Goal: Task Accomplishment & Management: Use online tool/utility

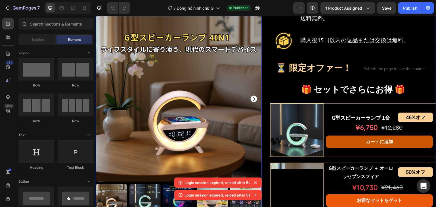
scroll to position [397, 0]
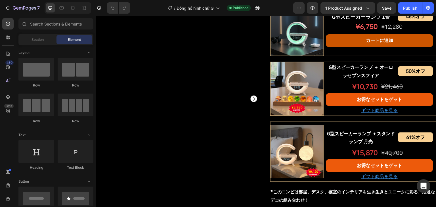
scroll to position [284, 0]
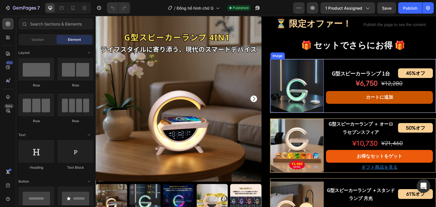
click at [291, 96] on img at bounding box center [296, 85] width 53 height 53
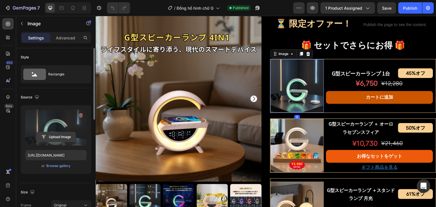
click at [53, 132] on input "file" at bounding box center [55, 137] width 39 height 10
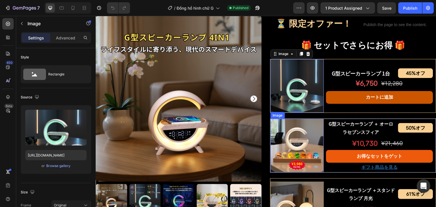
click at [306, 161] on img at bounding box center [296, 145] width 53 height 53
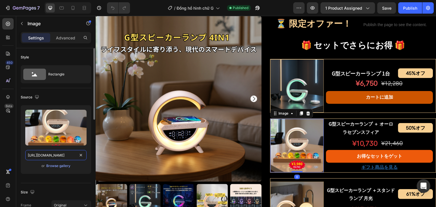
click at [52, 154] on input "https://cdn.shopify.com/s/files/1/0691/8032/6040/files/gempages_549433077697348…" at bounding box center [55, 155] width 61 height 10
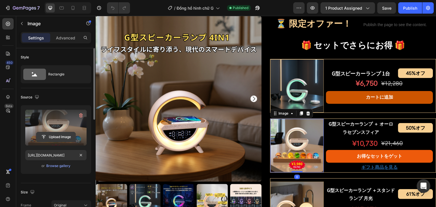
click at [56, 135] on input "file" at bounding box center [55, 137] width 39 height 10
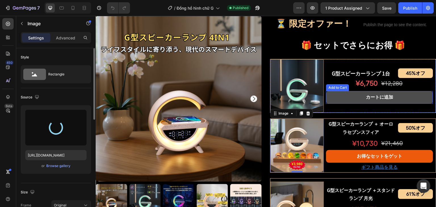
type input "https://cdn.shopify.com/s/files/1/0691/8032/6040/files/gempages_549433077697348…"
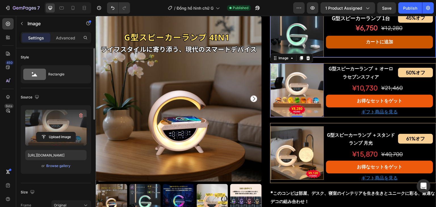
scroll to position [341, 0]
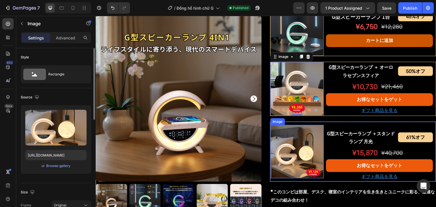
click at [301, 159] on img at bounding box center [296, 151] width 53 height 53
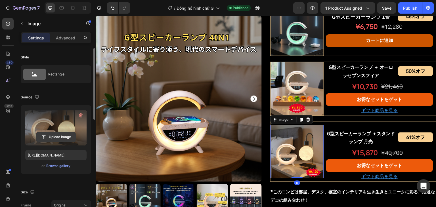
click at [66, 139] on input "file" at bounding box center [55, 137] width 39 height 10
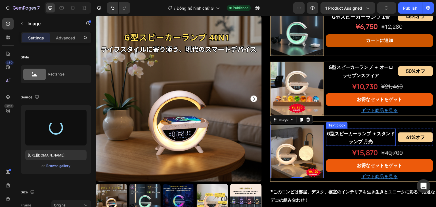
type input "https://cdn.shopify.com/s/files/1/0691/8032/6040/files/gempages_549433077697348…"
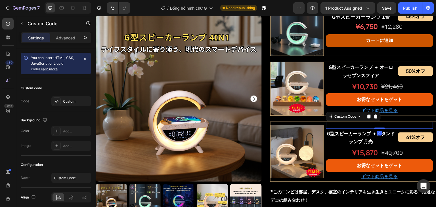
click at [386, 129] on div "おすすめ" at bounding box center [379, 125] width 107 height 7
click at [350, 79] on p "G型スピーカーランプ ＋ オーロラセブンスフィア" at bounding box center [361, 71] width 69 height 16
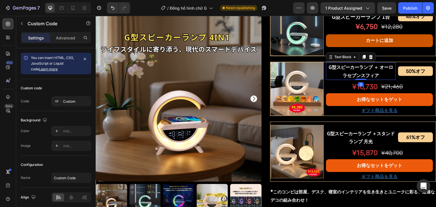
click at [350, 79] on p "G型スピーカーランプ ＋ オーロラセブンスフィア" at bounding box center [361, 71] width 69 height 16
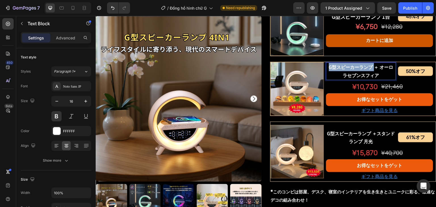
drag, startPoint x: 326, startPoint y: 80, endPoint x: 371, endPoint y: 80, distance: 44.8
click at [371, 79] on p "G型スピーカーランプ ＋ オーロラセブンスフィア" at bounding box center [361, 71] width 69 height 16
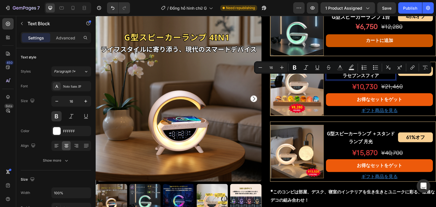
copy p "G型スピーカーランプ"
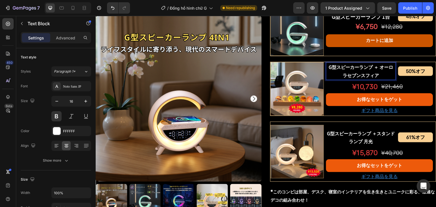
click at [379, 79] on p "G型スピーカーランプ ＋ オーロラセブンスフィア" at bounding box center [361, 71] width 69 height 16
click at [356, 93] on p "¥10,730" at bounding box center [352, 87] width 51 height 12
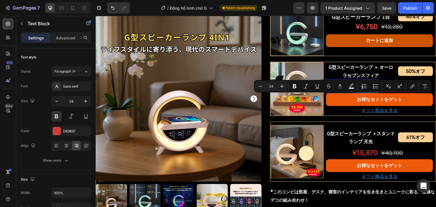
click at [362, 93] on p "¥10,730" at bounding box center [352, 87] width 51 height 12
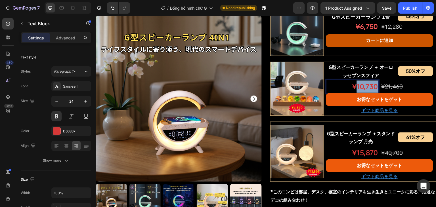
drag, startPoint x: 355, startPoint y: 100, endPoint x: 373, endPoint y: 100, distance: 18.7
click at [373, 93] on p "¥10,730" at bounding box center [352, 87] width 51 height 12
click at [364, 93] on p "¥030" at bounding box center [352, 87] width 51 height 12
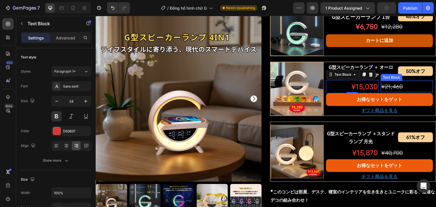
click at [402, 92] on p "¥21,460" at bounding box center [406, 86] width 51 height 10
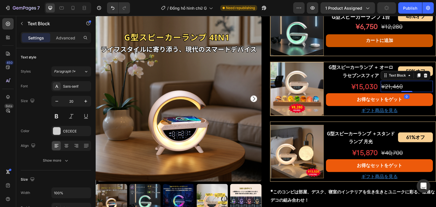
click at [402, 92] on p "¥21,460" at bounding box center [406, 86] width 51 height 10
drag, startPoint x: 382, startPoint y: 98, endPoint x: 411, endPoint y: 98, distance: 29.2
click at [411, 92] on p "¥21,460" at bounding box center [406, 86] width 51 height 10
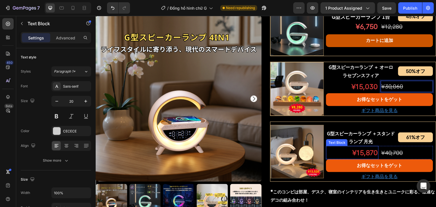
click at [363, 159] on p "¥15,870" at bounding box center [352, 153] width 51 height 12
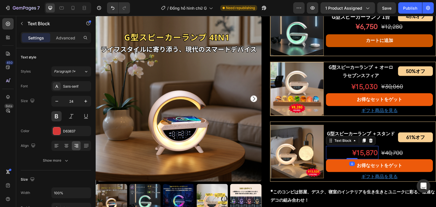
click at [363, 159] on p "¥15,870" at bounding box center [352, 153] width 51 height 12
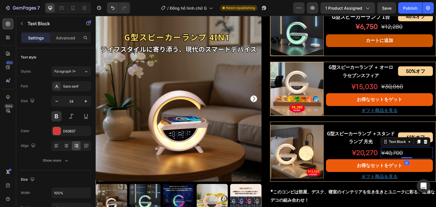
click at [390, 156] on s "¥40,700" at bounding box center [392, 153] width 22 height 7
click at [394, 158] on p "¥" at bounding box center [406, 153] width 51 height 10
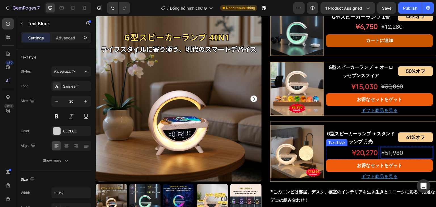
click at [334, 159] on p "¥20,270" at bounding box center [352, 153] width 51 height 12
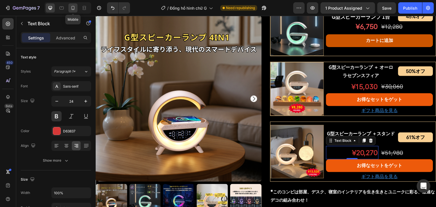
click at [72, 11] on div at bounding box center [72, 7] width 9 height 9
type input "19"
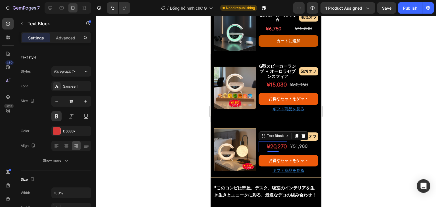
scroll to position [604, 0]
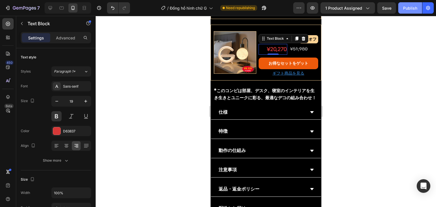
click at [409, 9] on div "Publish" at bounding box center [410, 8] width 14 height 6
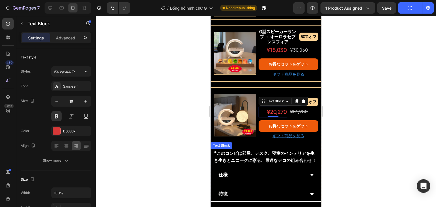
scroll to position [518, 0]
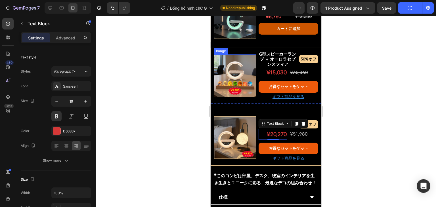
click at [242, 78] on img at bounding box center [234, 75] width 43 height 43
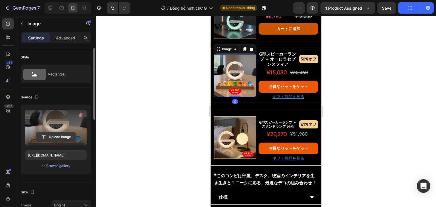
click at [58, 136] on input "file" at bounding box center [55, 137] width 39 height 10
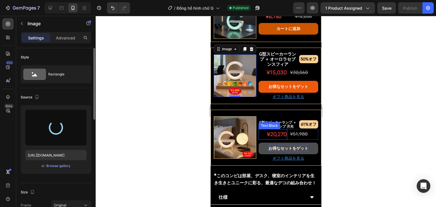
type input "https://cdn.shopify.com/s/files/1/0691/8032/6040/files/gempages_549433077697348…"
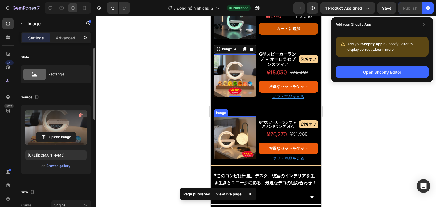
click at [231, 135] on img at bounding box center [234, 137] width 43 height 43
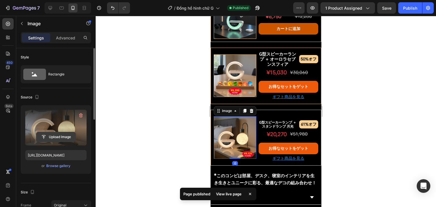
click at [60, 138] on input "file" at bounding box center [55, 137] width 39 height 10
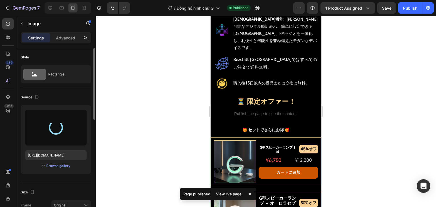
scroll to position [377, 0]
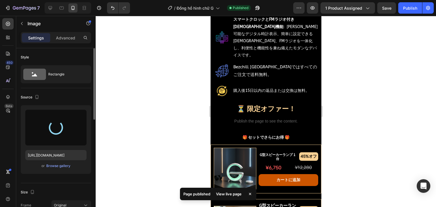
type input "https://cdn.shopify.com/s/files/1/0691/8032/6040/files/gempages_549433077697348…"
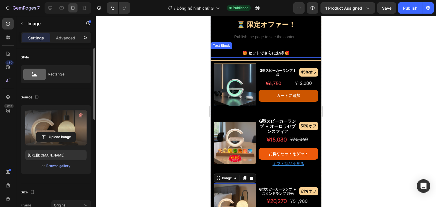
scroll to position [462, 0]
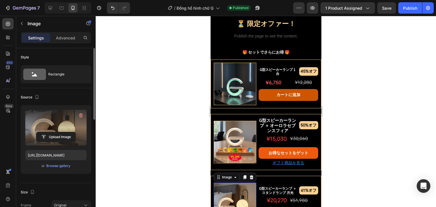
click at [45, 7] on div at bounding box center [68, 7] width 47 height 11
click at [47, 9] on icon at bounding box center [50, 8] width 6 height 6
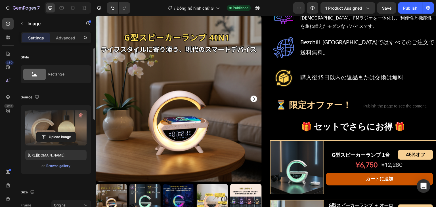
scroll to position [207, 0]
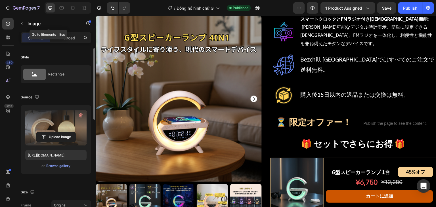
click at [22, 22] on icon "button" at bounding box center [22, 23] width 5 height 5
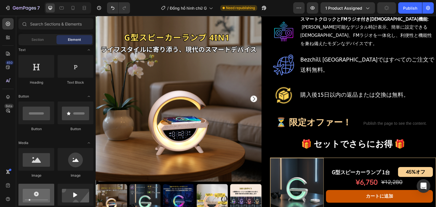
scroll to position [142, 0]
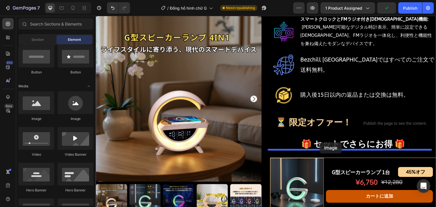
drag, startPoint x: 137, startPoint y: 125, endPoint x: 120, endPoint y: 141, distance: 22.9
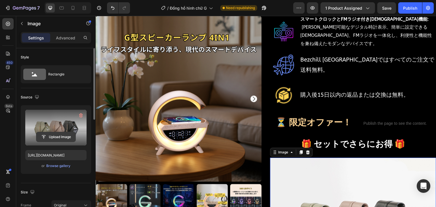
click at [56, 136] on input "file" at bounding box center [55, 137] width 39 height 10
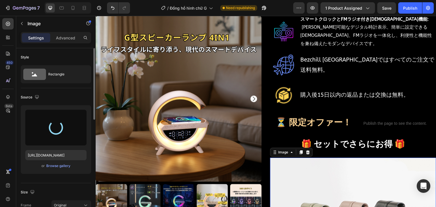
type input "https://cdn.shopify.com/s/files/1/0691/8032/6040/files/gempages_549433077697348…"
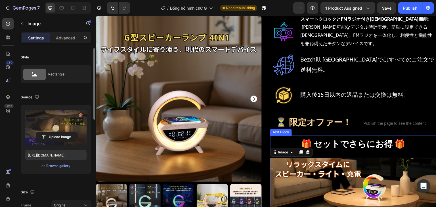
click at [345, 136] on p "🎁 セットでさらにお得 🎁" at bounding box center [353, 143] width 165 height 15
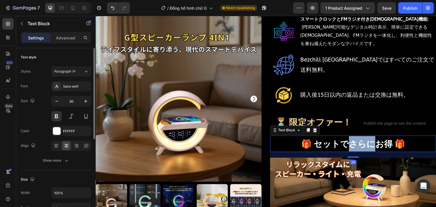
click at [345, 136] on p "🎁 セットでさらにお得 🎁" at bounding box center [353, 143] width 165 height 15
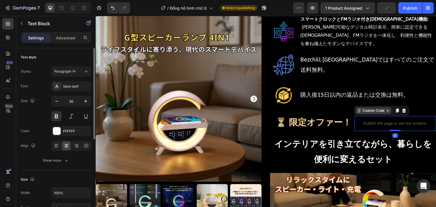
click at [362, 108] on div "Custom Code" at bounding box center [374, 110] width 24 height 5
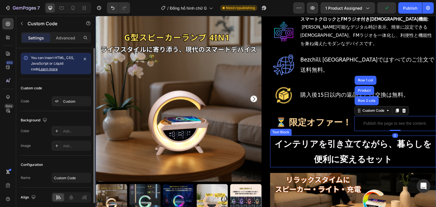
click at [304, 140] on p "インテリアを引き立てながら、暮らしを便利に変えるセット" at bounding box center [353, 151] width 165 height 31
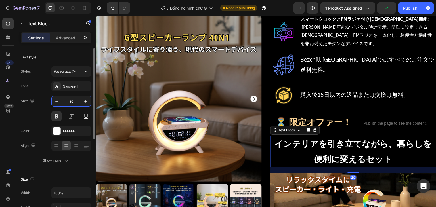
click at [76, 101] on input "30" at bounding box center [71, 101] width 19 height 10
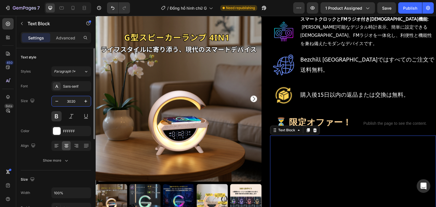
drag, startPoint x: 71, startPoint y: 101, endPoint x: 66, endPoint y: 102, distance: 5.1
click at [66, 102] on input "3020" at bounding box center [71, 101] width 19 height 10
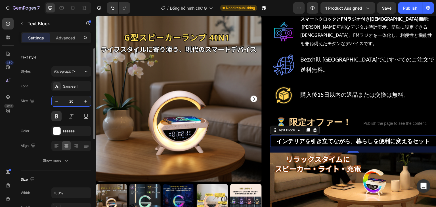
click at [31, 117] on div "Size 20" at bounding box center [56, 109] width 70 height 26
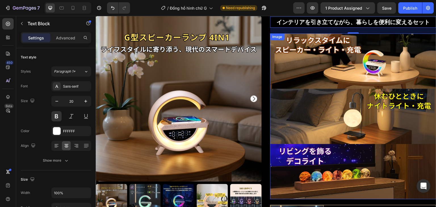
scroll to position [292, 0]
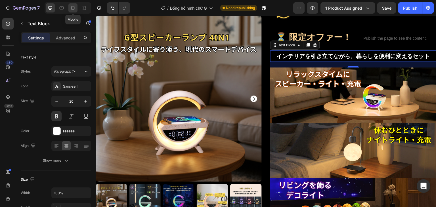
click at [73, 8] on icon at bounding box center [73, 8] width 6 height 6
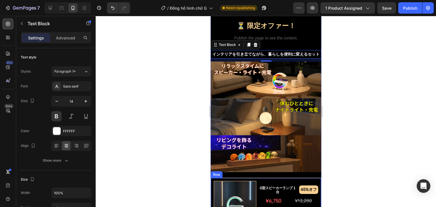
scroll to position [459, 0]
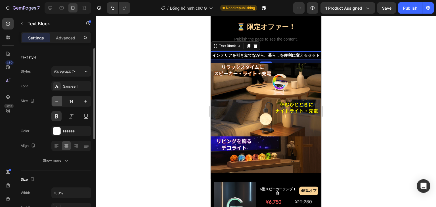
click at [58, 102] on icon "button" at bounding box center [57, 101] width 6 height 6
type input "13"
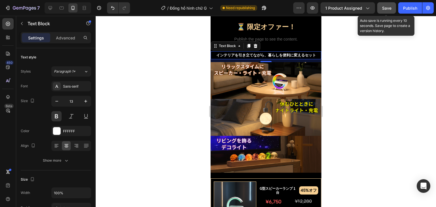
click at [396, 8] on button "Save" at bounding box center [386, 7] width 19 height 11
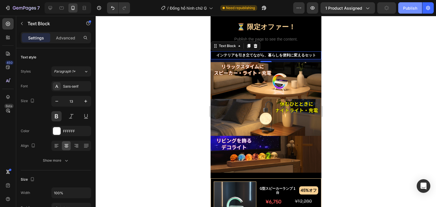
click at [406, 8] on div "Publish" at bounding box center [410, 8] width 14 height 6
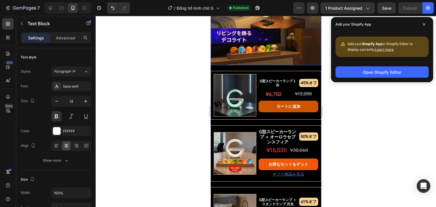
scroll to position [600, 0]
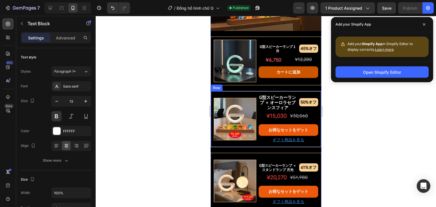
click at [230, 104] on img at bounding box center [234, 119] width 43 height 43
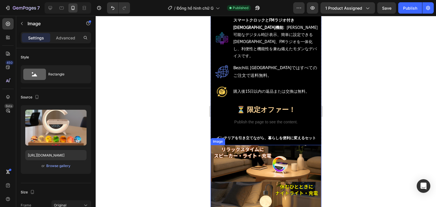
scroll to position [373, 0]
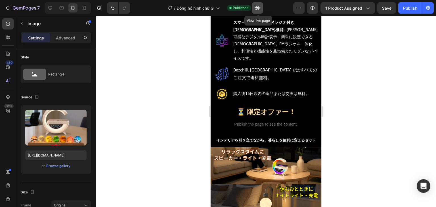
click at [258, 7] on icon "button" at bounding box center [258, 8] width 6 height 6
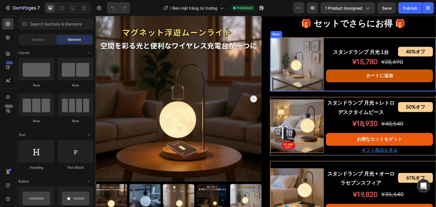
scroll to position [227, 0]
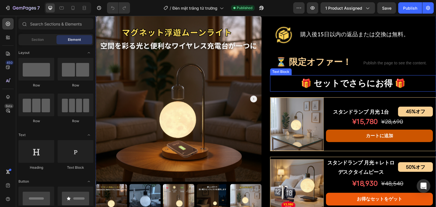
click at [301, 87] on p "🎁 セットでさらにお得 🎁" at bounding box center [353, 83] width 165 height 15
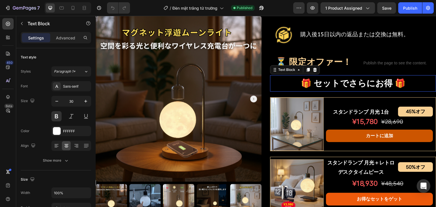
click at [301, 87] on p "🎁 セットでさらにお得 🎁" at bounding box center [353, 83] width 165 height 15
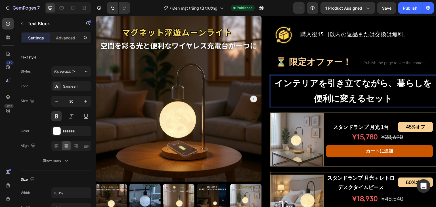
click at [371, 58] on div "スタンドランプ 月光 Product Title Shopify App Shopify App Row ¥12,910 オフ Discount Tag ¥1…" at bounding box center [353, 132] width 166 height 644
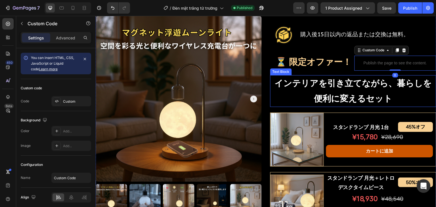
click at [327, 92] on p "インテリアを引き立てながら、暮らしを便利に変えるセット" at bounding box center [353, 91] width 165 height 31
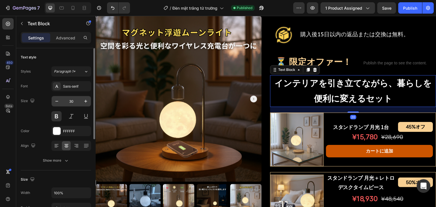
click at [73, 100] on input "30" at bounding box center [71, 101] width 19 height 10
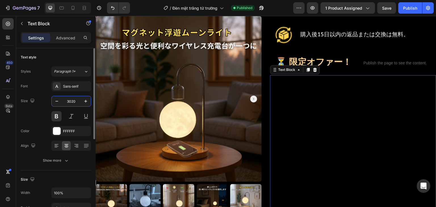
drag, startPoint x: 72, startPoint y: 100, endPoint x: 64, endPoint y: 102, distance: 7.2
click at [64, 102] on input "3020" at bounding box center [71, 101] width 19 height 10
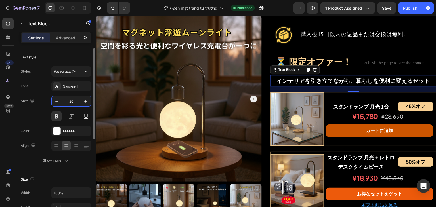
type input "20"
click at [39, 81] on div "Font Sans-serif" at bounding box center [56, 86] width 70 height 10
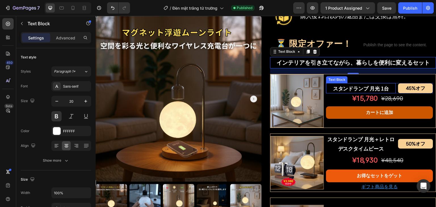
scroll to position [255, 0]
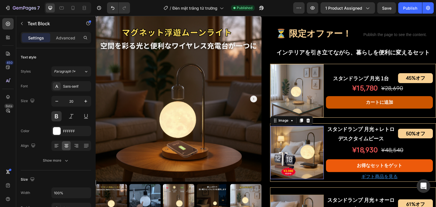
click at [299, 144] on img at bounding box center [296, 152] width 53 height 53
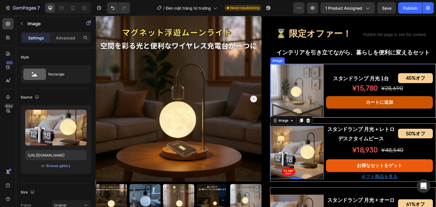
drag, startPoint x: 305, startPoint y: 102, endPoint x: 333, endPoint y: 95, distance: 29.3
click at [305, 102] on img at bounding box center [296, 90] width 53 height 53
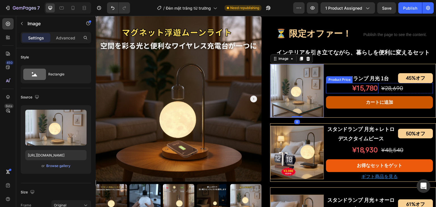
click at [362, 93] on div "¥15,780" at bounding box center [352, 88] width 52 height 10
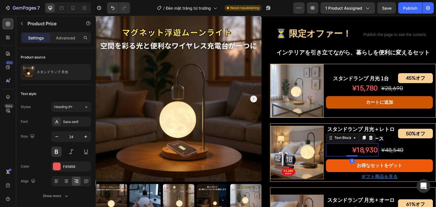
click at [352, 155] on p "¥18,930" at bounding box center [352, 150] width 51 height 12
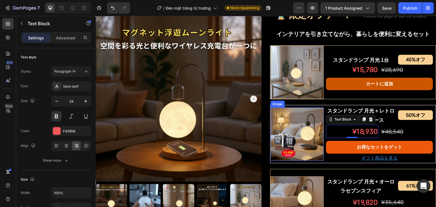
scroll to position [284, 0]
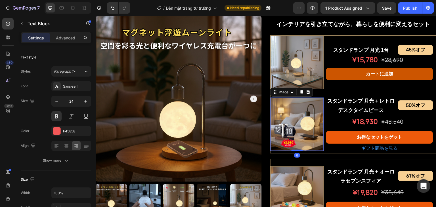
click at [300, 139] on img at bounding box center [296, 124] width 53 height 53
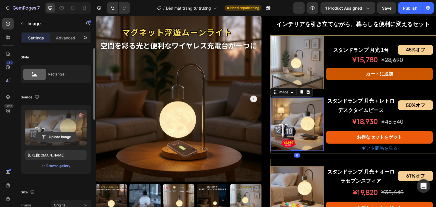
click at [56, 135] on input "file" at bounding box center [55, 137] width 39 height 10
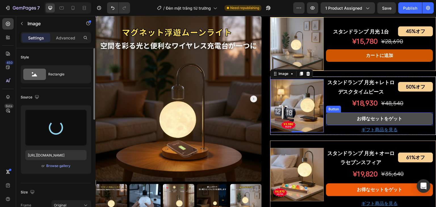
scroll to position [312, 0]
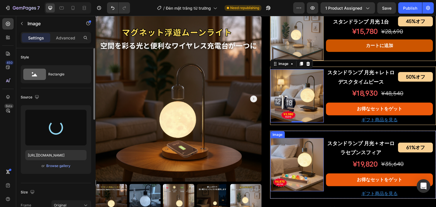
type input "https://cdn.shopify.com/s/files/1/0691/8032/6040/files/gempages_549433077697348…"
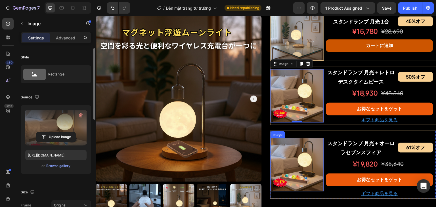
click at [289, 154] on img at bounding box center [296, 164] width 53 height 53
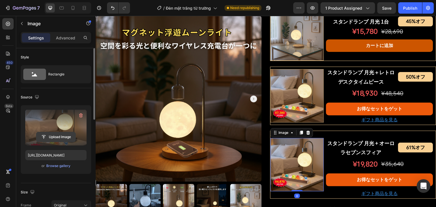
click at [51, 136] on input "file" at bounding box center [55, 137] width 39 height 10
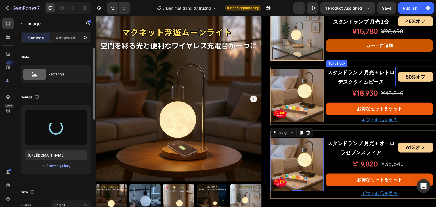
type input "https://cdn.shopify.com/s/files/1/0691/8032/6040/files/gempages_549433077697348…"
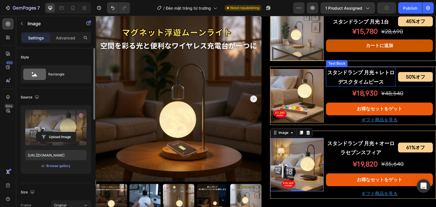
click at [353, 82] on p "スタンドランプ 月光＋レトロデスクタイムピース" at bounding box center [361, 77] width 69 height 18
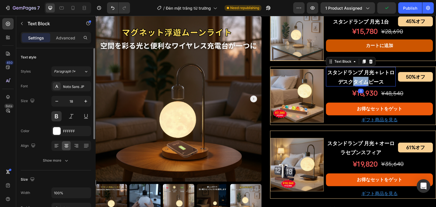
click at [353, 82] on p "スタンドランプ 月光＋レトロデスクタイムピース" at bounding box center [361, 77] width 69 height 18
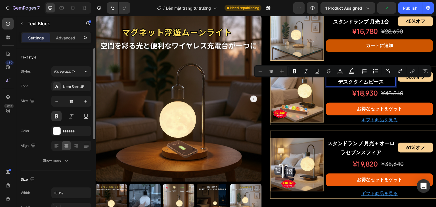
click at [376, 84] on p "スタンドランプ 月光＋レトロデスクタイムピース" at bounding box center [361, 77] width 69 height 18
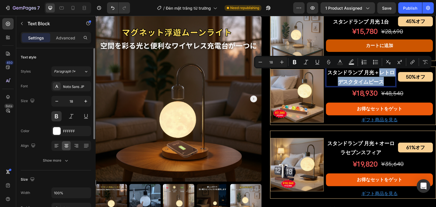
drag, startPoint x: 377, startPoint y: 76, endPoint x: 383, endPoint y: 83, distance: 9.6
click at [383, 83] on p "スタンドランプ 月光＋レトロデスクタイムピース" at bounding box center [361, 77] width 69 height 18
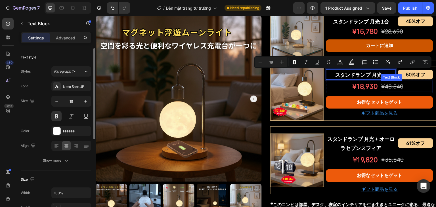
scroll to position [314, 0]
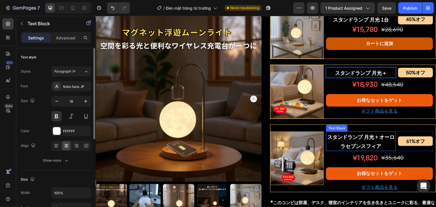
click at [379, 144] on p "スタンドランプ 月光 + オーロラセブンスフィア" at bounding box center [361, 141] width 69 height 18
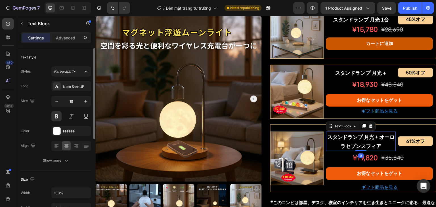
click at [379, 144] on p "スタンドランプ 月光 + オーロラセブンスフィア" at bounding box center [361, 141] width 69 height 18
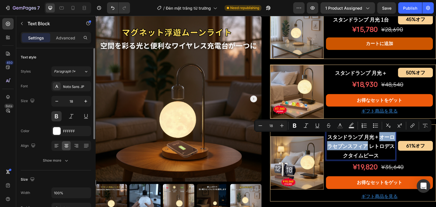
drag, startPoint x: 364, startPoint y: 148, endPoint x: 377, endPoint y: 140, distance: 15.0
click at [377, 140] on p "スタンドランプ 月光 + オーロラセブンスフィア レトロデスクタイムピース" at bounding box center [361, 146] width 69 height 28
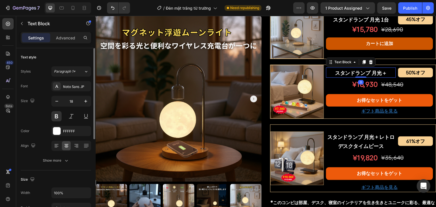
click at [380, 77] on p "スタンドランプ 月光＋" at bounding box center [361, 72] width 69 height 9
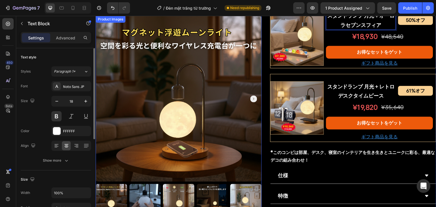
scroll to position [341, 0]
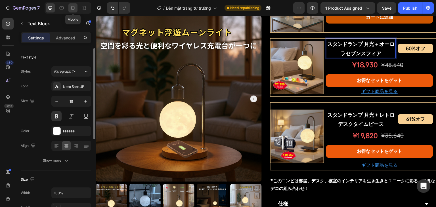
click at [75, 8] on icon at bounding box center [73, 8] width 6 height 6
type input "11"
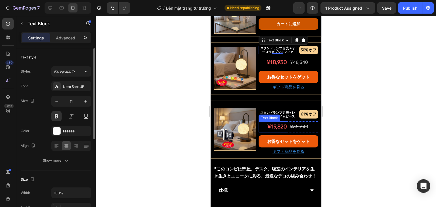
scroll to position [451, 0]
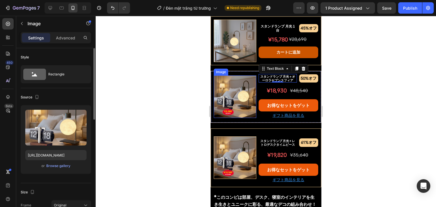
click at [234, 95] on img at bounding box center [234, 96] width 43 height 43
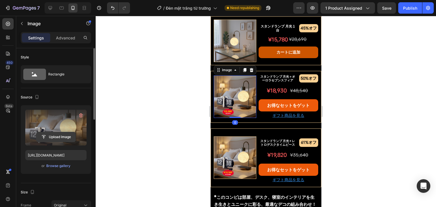
click at [53, 135] on input "file" at bounding box center [55, 137] width 39 height 10
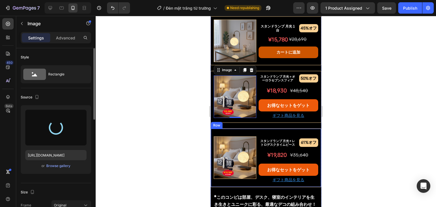
type input "https://cdn.shopify.com/s/files/1/0691/8032/6040/files/gempages_549433077697348…"
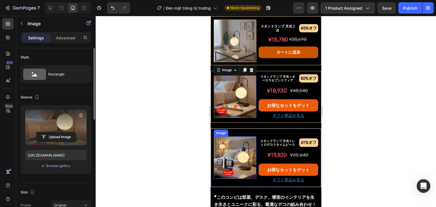
click at [240, 151] on img at bounding box center [234, 157] width 43 height 43
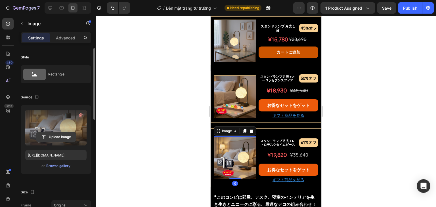
click at [59, 139] on input "file" at bounding box center [55, 137] width 39 height 10
click at [52, 7] on icon at bounding box center [50, 8] width 6 height 6
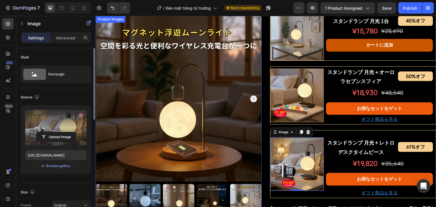
scroll to position [303, 0]
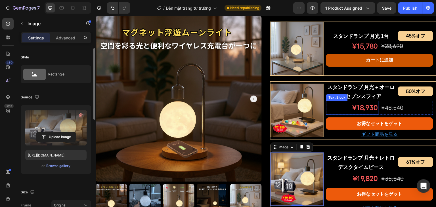
click at [363, 105] on p "¥18,930" at bounding box center [352, 108] width 51 height 12
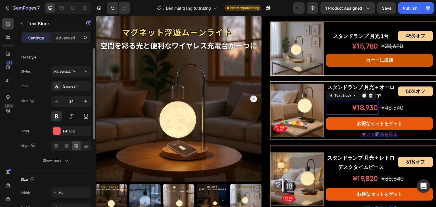
click at [363, 105] on p "¥18,930" at bounding box center [352, 108] width 51 height 12
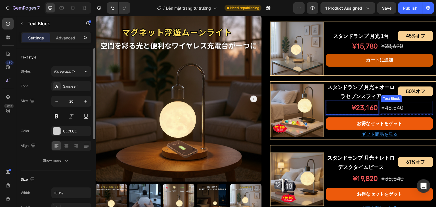
click at [390, 106] on s "¥48,540" at bounding box center [392, 107] width 22 height 7
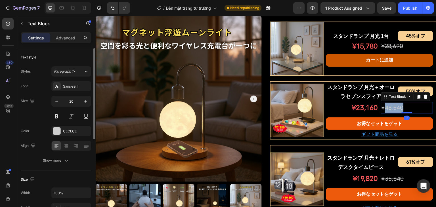
click at [390, 106] on s "¥48,540" at bounding box center [392, 107] width 22 height 7
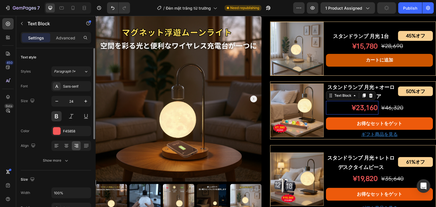
click at [357, 105] on p "¥23,160" at bounding box center [352, 108] width 51 height 12
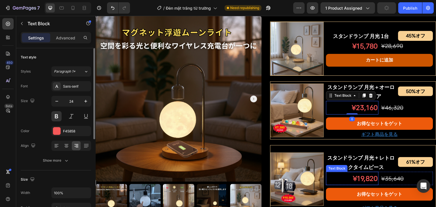
click at [370, 173] on p "¥19,820" at bounding box center [352, 179] width 51 height 12
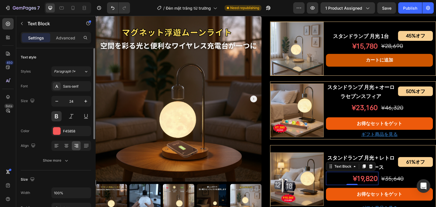
click at [349, 178] on p "¥19,820" at bounding box center [352, 179] width 51 height 12
click at [364, 175] on p "¥19,820" at bounding box center [352, 179] width 51 height 12
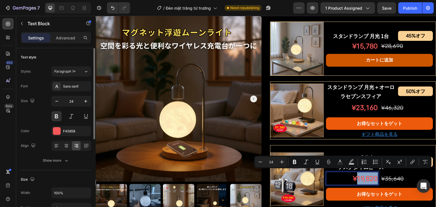
drag, startPoint x: 354, startPoint y: 176, endPoint x: 374, endPoint y: 175, distance: 20.5
click at [374, 175] on p "¥19,820" at bounding box center [352, 179] width 51 height 12
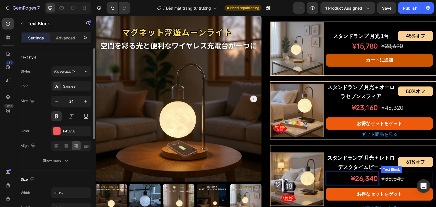
click at [394, 175] on s "¥35,640" at bounding box center [392, 178] width 22 height 7
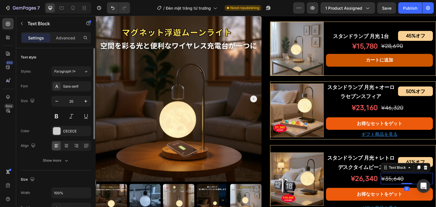
click at [394, 175] on s "¥35,640" at bounding box center [392, 178] width 22 height 7
click at [381, 175] on s "¥540" at bounding box center [388, 178] width 14 height 7
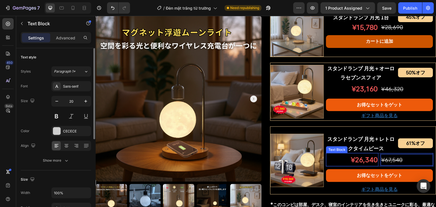
scroll to position [332, 0]
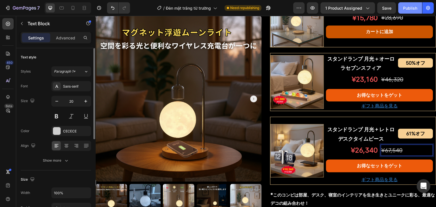
click at [413, 9] on div "Publish" at bounding box center [410, 8] width 14 height 6
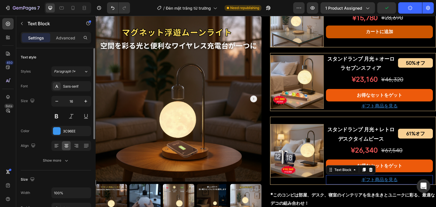
click at [347, 176] on p "ギフト商品を見る" at bounding box center [380, 180] width 106 height 8
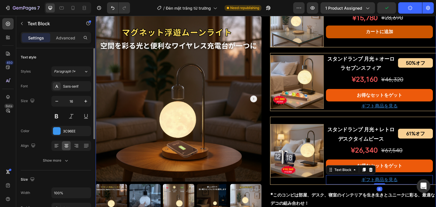
click at [312, 186] on div "スタンドランプ 月光 Product Title Shopify App Shopify App Row ¥12,910 オフ Discount Tag ¥1…" at bounding box center [353, 19] width 166 height 629
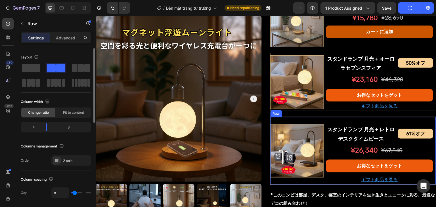
click at [312, 175] on div "Image" at bounding box center [296, 151] width 53 height 68
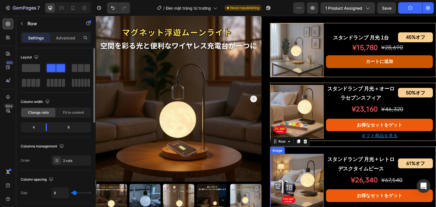
scroll to position [303, 0]
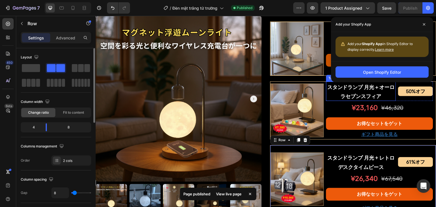
click at [353, 89] on p "スタンドランプ 月光＋オーロラセブンスフィア" at bounding box center [361, 91] width 69 height 18
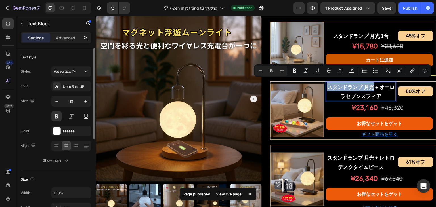
drag, startPoint x: 324, startPoint y: 83, endPoint x: 371, endPoint y: 84, distance: 46.8
click at [371, 84] on p "スタンドランプ 月光＋オーロラセブンスフィア" at bounding box center [361, 91] width 69 height 18
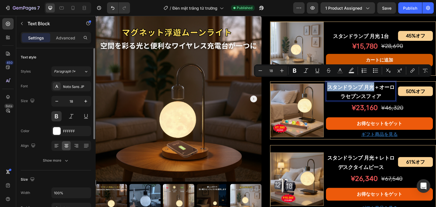
copy p "スタンドランプ 月光"
click at [381, 86] on p "スタンドランプ 月光＋オーロラセブンスフィア" at bounding box center [361, 91] width 69 height 18
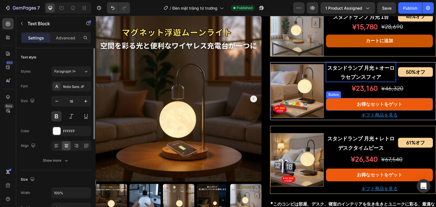
scroll to position [332, 0]
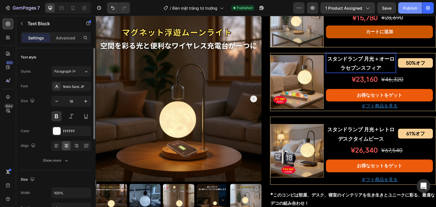
click at [405, 7] on div "Publish" at bounding box center [410, 8] width 14 height 6
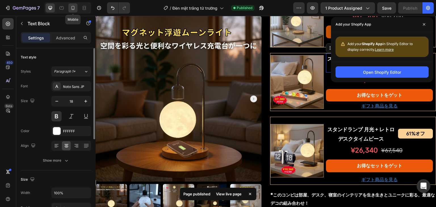
click at [70, 9] on div at bounding box center [72, 7] width 9 height 9
type input "11"
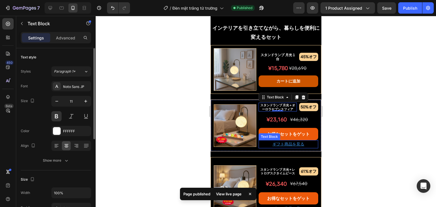
scroll to position [451, 0]
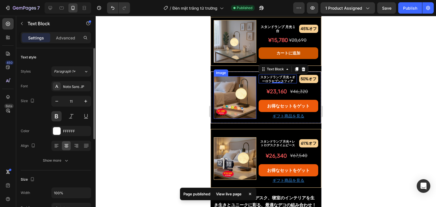
click at [231, 94] on img at bounding box center [234, 97] width 43 height 43
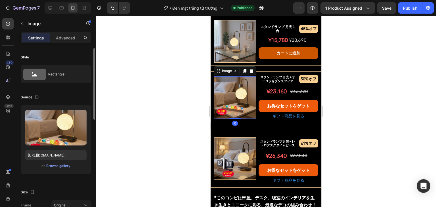
click at [177, 79] on div at bounding box center [266, 111] width 340 height 191
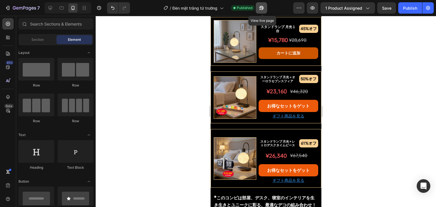
click at [263, 8] on icon "button" at bounding box center [262, 8] width 6 height 6
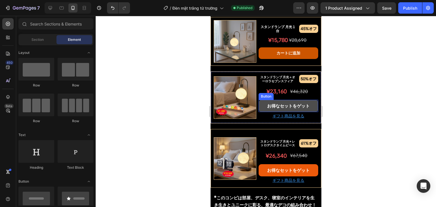
click at [261, 100] on link "お得なセットをゲット" at bounding box center [288, 106] width 60 height 12
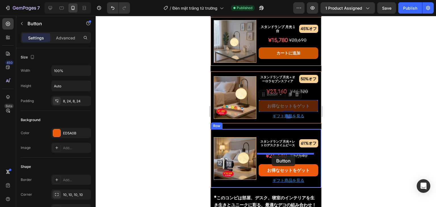
drag, startPoint x: 261, startPoint y: 86, endPoint x: 271, endPoint y: 155, distance: 70.0
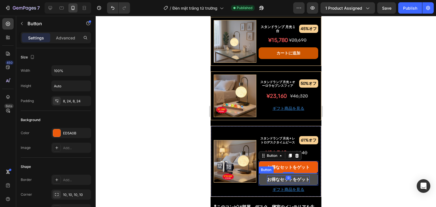
click at [267, 176] on p "お得なセットをゲット" at bounding box center [288, 180] width 43 height 8
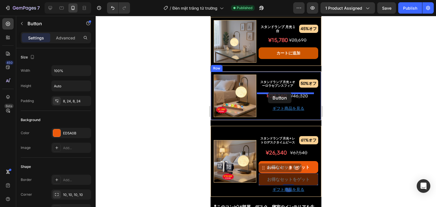
drag, startPoint x: 259, startPoint y: 154, endPoint x: 268, endPoint y: 92, distance: 62.7
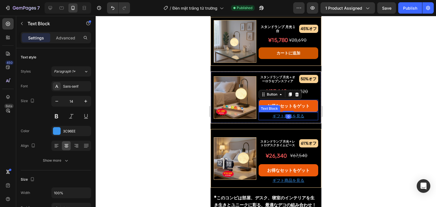
click at [300, 114] on u "ギフト商品を見る" at bounding box center [288, 116] width 32 height 5
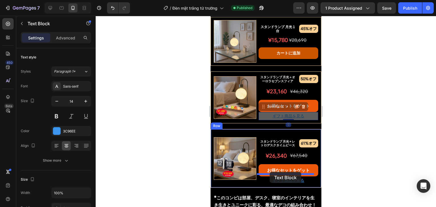
drag, startPoint x: 262, startPoint y: 98, endPoint x: 269, endPoint y: 172, distance: 74.7
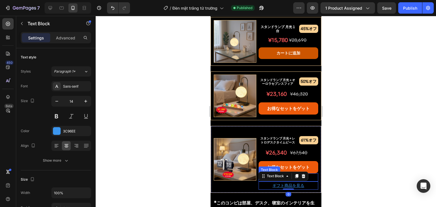
click at [313, 174] on p "ギフト商品を見る" at bounding box center [288, 177] width 58 height 7
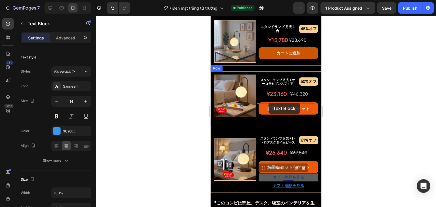
drag, startPoint x: 261, startPoint y: 155, endPoint x: 268, endPoint y: 103, distance: 53.0
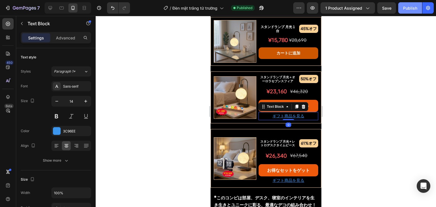
click at [404, 10] on div "Publish" at bounding box center [410, 8] width 14 height 6
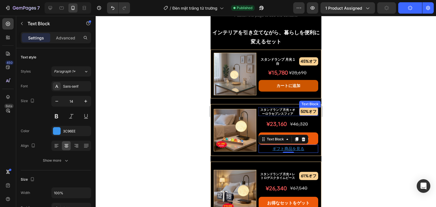
scroll to position [366, 0]
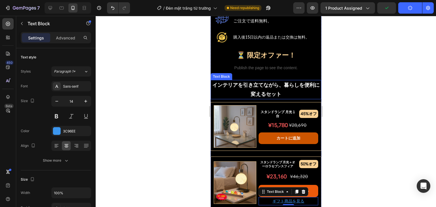
click at [243, 81] on p "インテリアを引き立てながら、暮らしを便利に変えるセット" at bounding box center [266, 90] width 110 height 18
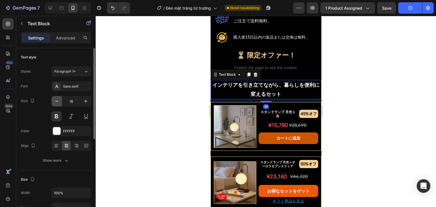
click at [57, 100] on icon "button" at bounding box center [57, 101] width 6 height 6
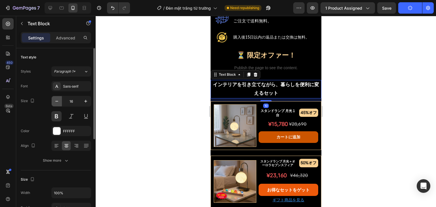
click at [57, 100] on icon "button" at bounding box center [57, 101] width 6 height 6
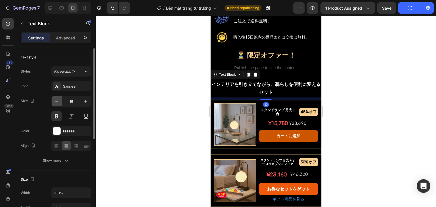
click at [57, 100] on icon "button" at bounding box center [57, 101] width 6 height 6
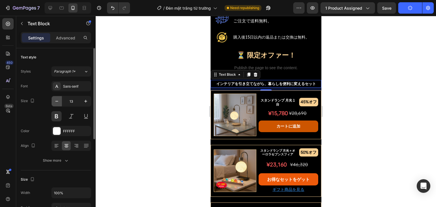
click at [57, 100] on icon "button" at bounding box center [57, 101] width 6 height 6
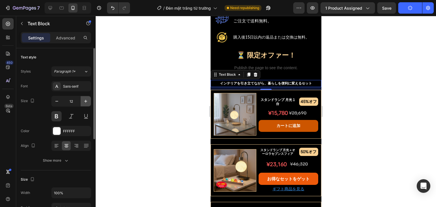
click at [83, 103] on icon "button" at bounding box center [86, 101] width 6 height 6
type input "13"
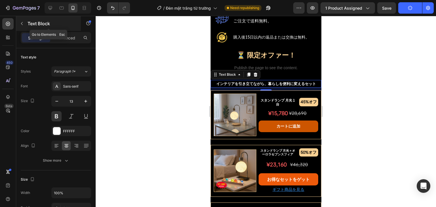
click at [20, 22] on icon "button" at bounding box center [22, 23] width 5 height 5
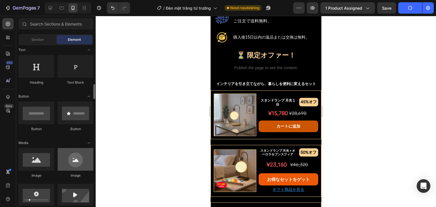
scroll to position [114, 0]
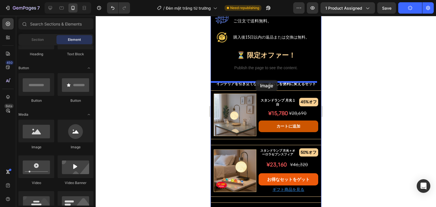
drag, startPoint x: 308, startPoint y: 148, endPoint x: 255, endPoint y: 80, distance: 85.9
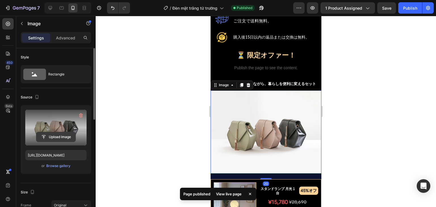
click at [51, 139] on input "file" at bounding box center [55, 137] width 39 height 10
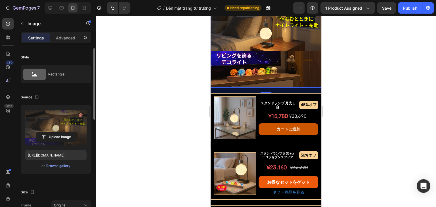
scroll to position [451, 0]
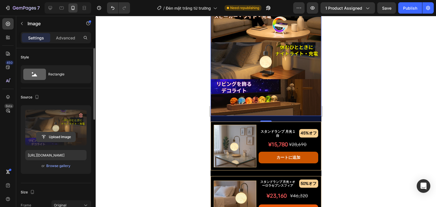
click at [53, 136] on input "file" at bounding box center [55, 137] width 39 height 10
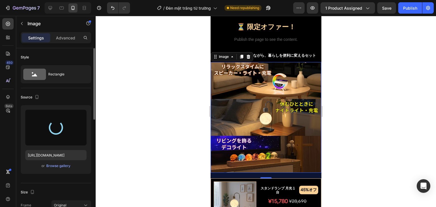
scroll to position [423, 0]
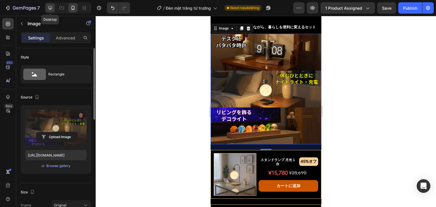
drag, startPoint x: 47, startPoint y: 7, endPoint x: 1, endPoint y: 52, distance: 64.8
click at [47, 7] on icon at bounding box center [50, 8] width 6 height 6
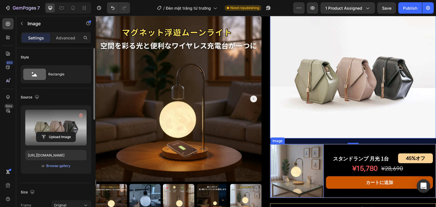
scroll to position [267, 0]
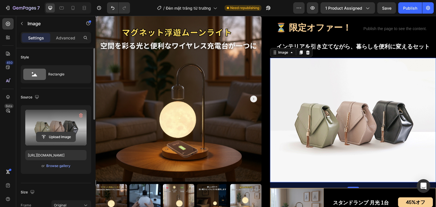
click at [62, 138] on input "file" at bounding box center [55, 137] width 39 height 10
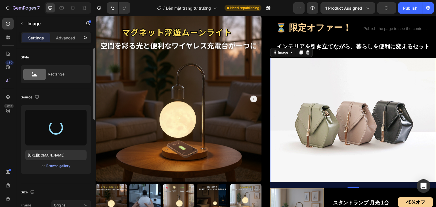
type input "https://cdn.shopify.com/s/files/1/0691/8032/6040/files/gempages_549433077697348…"
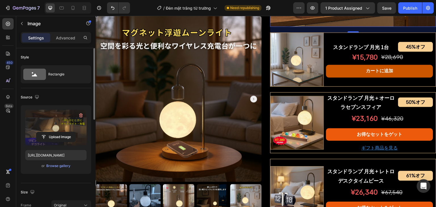
scroll to position [466, 0]
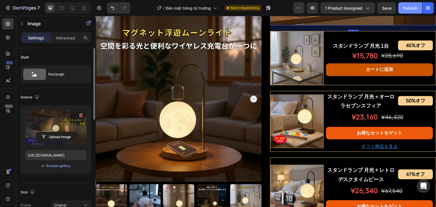
click at [409, 11] on button "Publish" at bounding box center [410, 7] width 24 height 11
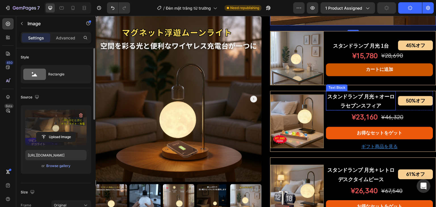
scroll to position [494, 0]
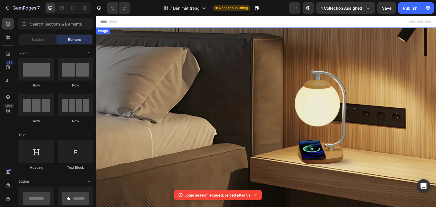
scroll to position [28, 0]
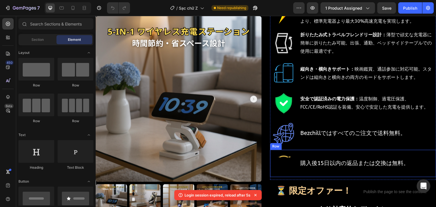
scroll to position [142, 0]
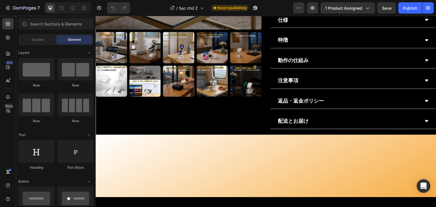
scroll to position [454, 0]
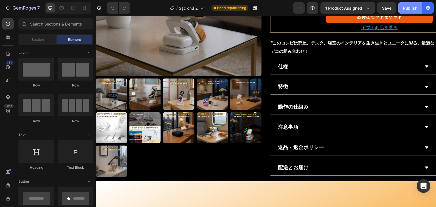
click at [408, 9] on div "Publish" at bounding box center [410, 8] width 14 height 6
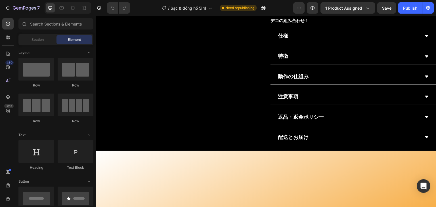
scroll to position [511, 0]
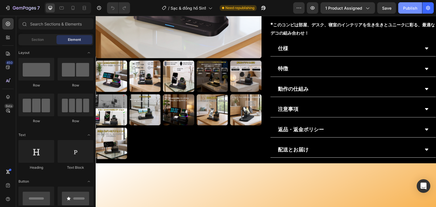
click at [407, 9] on div "Publish" at bounding box center [410, 8] width 14 height 6
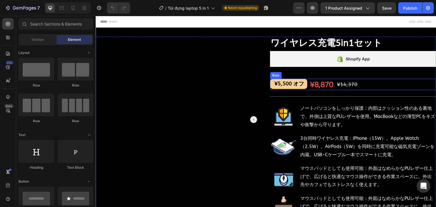
scroll to position [57, 0]
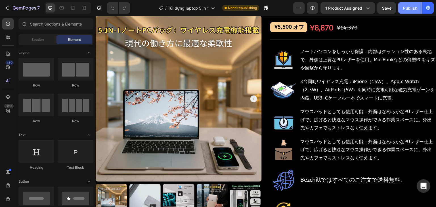
click at [405, 8] on div "Publish" at bounding box center [410, 8] width 14 height 6
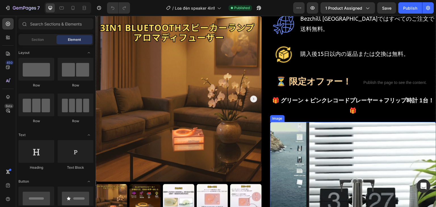
scroll to position [227, 0]
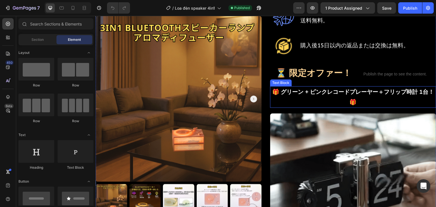
click at [336, 96] on p "🎁 グリーン + ピンクレコードプレーヤー＋フリップ時計 1台！ 🎁" at bounding box center [353, 97] width 165 height 20
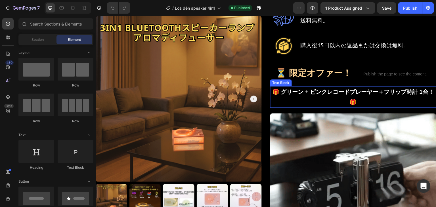
click at [336, 96] on p "🎁 グリーン + ピンクレコードプレーヤー＋フリップ時計 1台！ 🎁" at bounding box center [353, 97] width 165 height 20
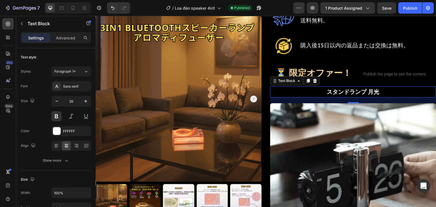
click at [358, 97] on p "スタンドランプ 月光" at bounding box center [353, 92] width 165 height 10
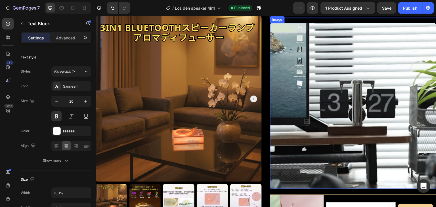
scroll to position [312, 0]
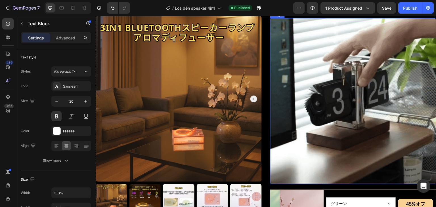
click at [320, 98] on img at bounding box center [353, 101] width 166 height 166
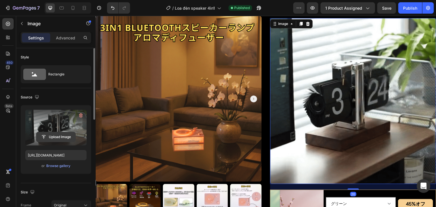
click at [58, 135] on input "file" at bounding box center [55, 137] width 39 height 10
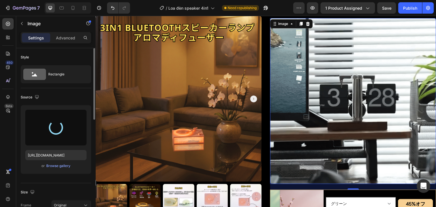
type input "https://cdn.shopify.com/s/files/1/0691/8032/6040/files/gempages_549433077697348…"
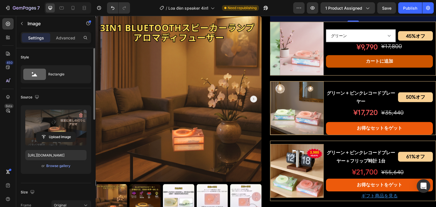
scroll to position [482, 0]
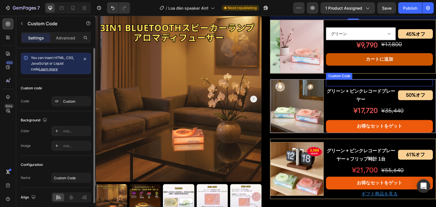
click at [391, 85] on div "おすすめ" at bounding box center [379, 82] width 107 height 7
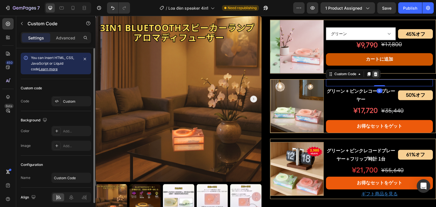
click at [375, 73] on icon at bounding box center [376, 74] width 4 height 4
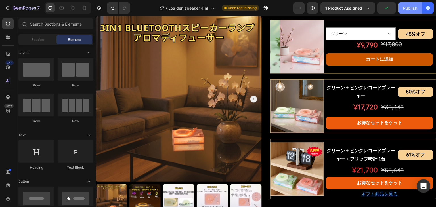
click at [410, 7] on div "Publish" at bounding box center [410, 8] width 14 height 6
click at [68, 12] on div at bounding box center [72, 7] width 9 height 9
click at [73, 7] on icon at bounding box center [73, 8] width 6 height 6
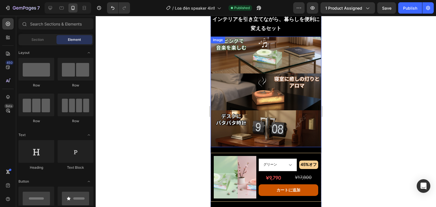
scroll to position [426, 0]
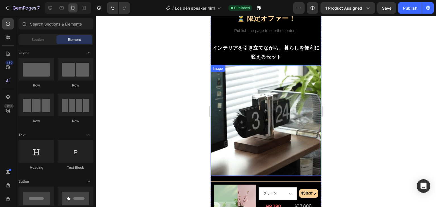
click at [245, 102] on img at bounding box center [265, 120] width 111 height 111
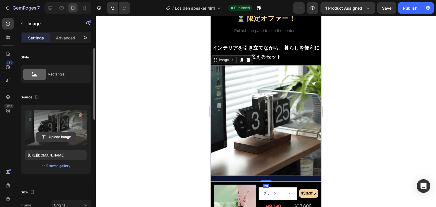
click at [60, 136] on input "file" at bounding box center [55, 137] width 39 height 10
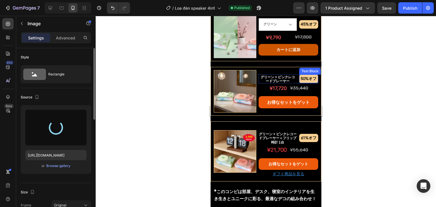
scroll to position [596, 0]
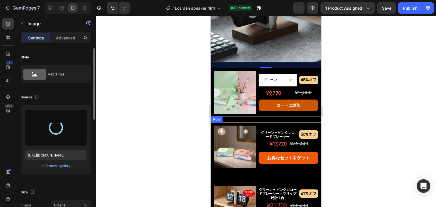
type input "https://cdn.shopify.com/s/files/1/0691/8032/6040/files/gempages_549433077697348…"
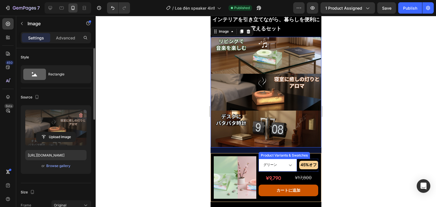
scroll to position [454, 0]
click at [408, 6] on div "Publish" at bounding box center [410, 8] width 14 height 6
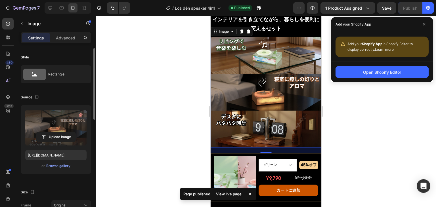
click at [177, 54] on div at bounding box center [266, 111] width 340 height 191
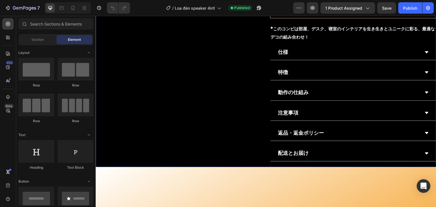
scroll to position [511, 0]
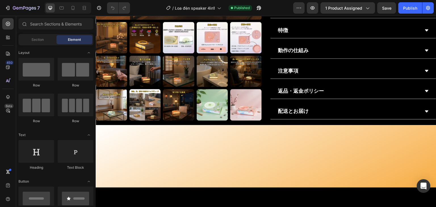
drag, startPoint x: 283, startPoint y: 132, endPoint x: 119, endPoint y: 91, distance: 168.8
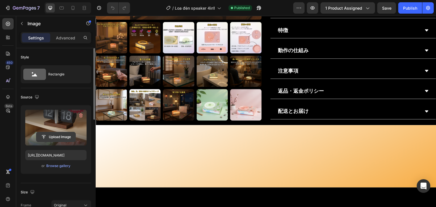
click at [56, 136] on input "file" at bounding box center [55, 137] width 39 height 10
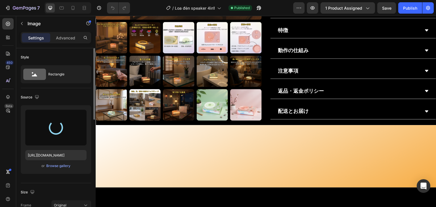
type input "[URL][DOMAIN_NAME]"
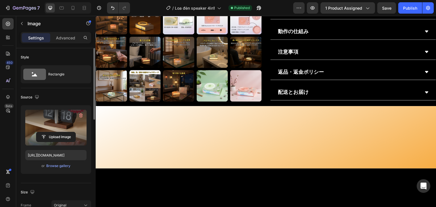
scroll to position [539, 0]
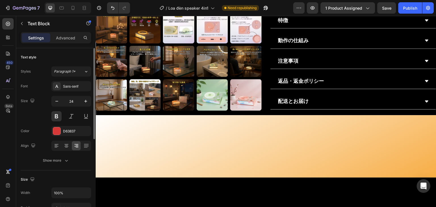
scroll to position [511, 0]
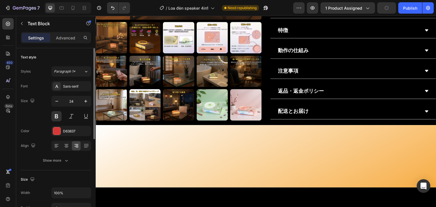
click at [413, 5] on div "Publish" at bounding box center [410, 8] width 14 height 6
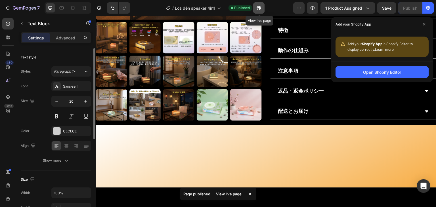
click at [258, 9] on icon "button" at bounding box center [257, 9] width 1 height 1
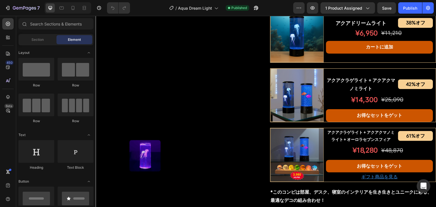
scroll to position [199, 0]
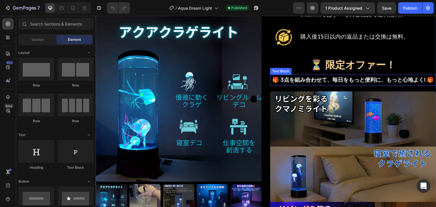
click at [313, 85] on p "🎁 3点を組み合わせて、毎日をもっと便利に、もっと心地よく! 🎁" at bounding box center [353, 80] width 165 height 10
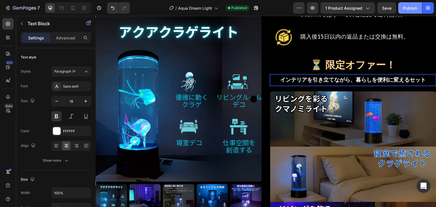
click at [410, 7] on div "Publish" at bounding box center [410, 8] width 14 height 6
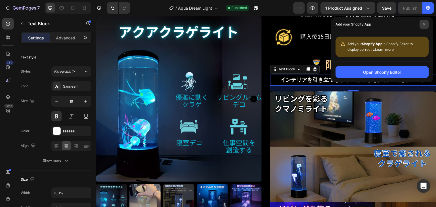
click at [425, 24] on icon at bounding box center [424, 24] width 2 height 2
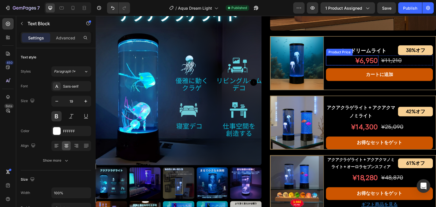
scroll to position [482, 0]
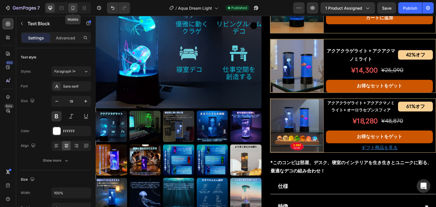
click at [75, 7] on icon at bounding box center [73, 8] width 6 height 6
type input "17"
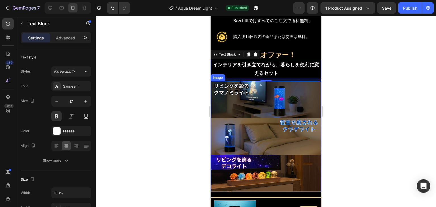
scroll to position [396, 0]
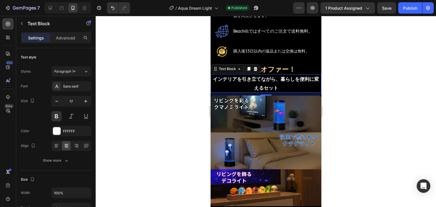
click at [161, 87] on div at bounding box center [266, 111] width 340 height 191
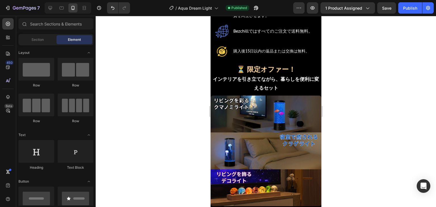
click at [236, 77] on p "インテリアを引き立てながら、暮らしを便利に変えるセット" at bounding box center [266, 83] width 110 height 17
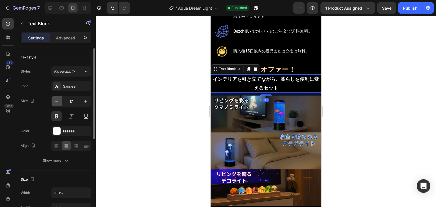
click at [56, 102] on icon "button" at bounding box center [57, 101] width 6 height 6
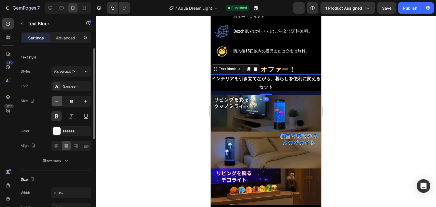
click at [56, 102] on icon "button" at bounding box center [57, 101] width 6 height 6
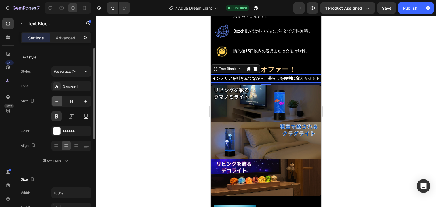
click at [56, 102] on icon "button" at bounding box center [57, 101] width 6 height 6
type input "13"
drag, startPoint x: 183, startPoint y: 87, endPoint x: 108, endPoint y: 24, distance: 98.1
click at [183, 87] on div at bounding box center [266, 111] width 340 height 191
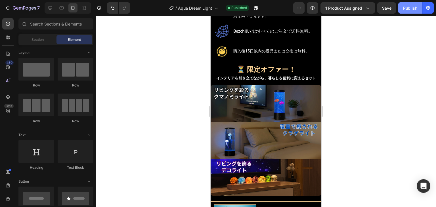
click at [404, 9] on div "Publish" at bounding box center [410, 8] width 14 height 6
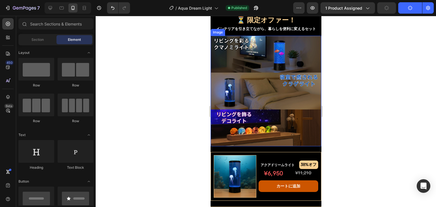
scroll to position [452, 0]
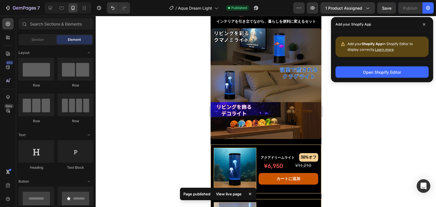
click at [171, 69] on div at bounding box center [266, 111] width 340 height 191
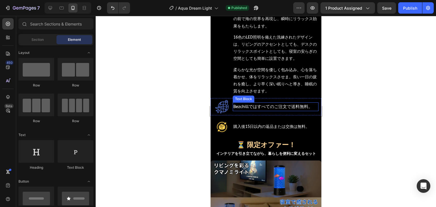
scroll to position [310, 0]
